Goal: Use online tool/utility

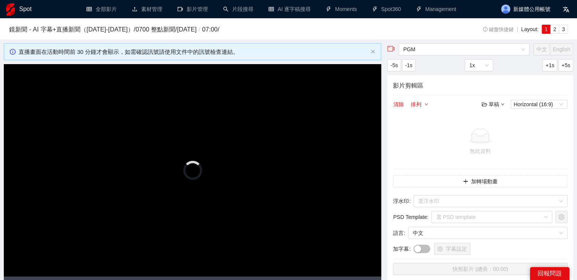
click at [27, 8] on h1 "Spot" at bounding box center [25, 9] width 13 height 18
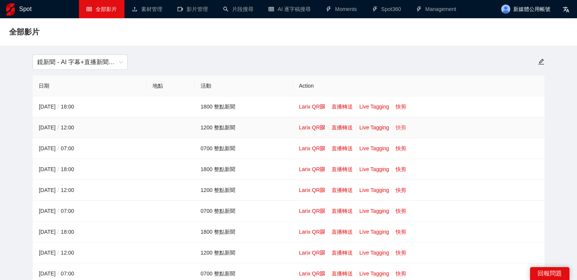
click at [403, 127] on link "快剪" at bounding box center [401, 127] width 11 height 6
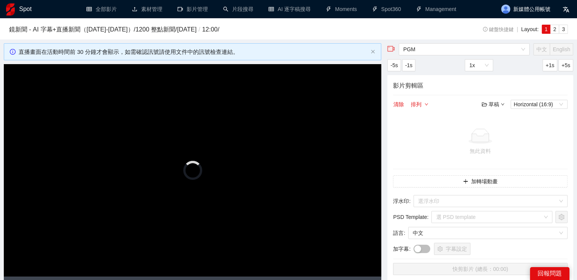
click at [254, 157] on video "Video Player" at bounding box center [193, 170] width 378 height 212
